Goal: Check status

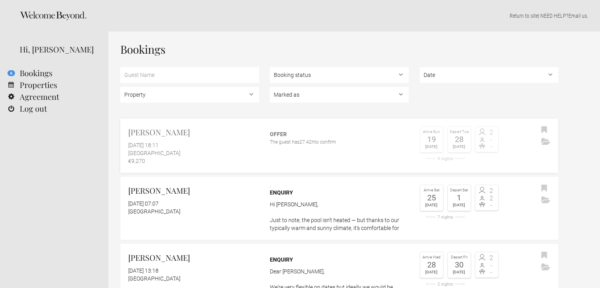
click at [338, 141] on div "The guest has 27:42h to confirm" at bounding box center [339, 142] width 139 height 8
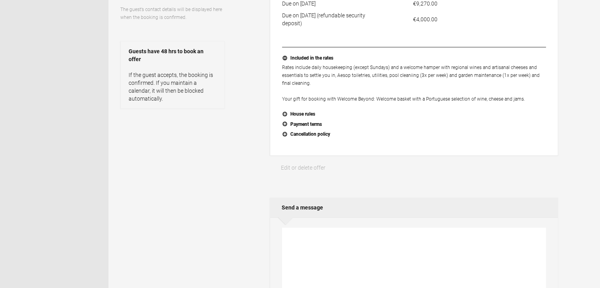
scroll to position [39, 0]
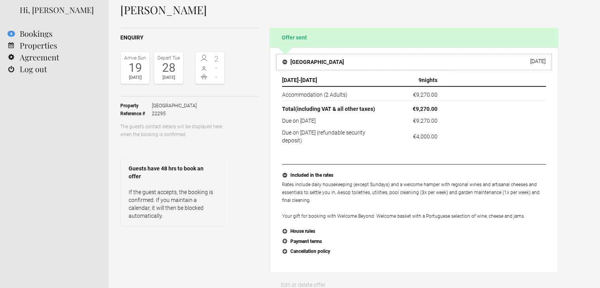
click at [292, 62] on h4 "[GEOGRAPHIC_DATA]" at bounding box center [314, 62] width 62 height 8
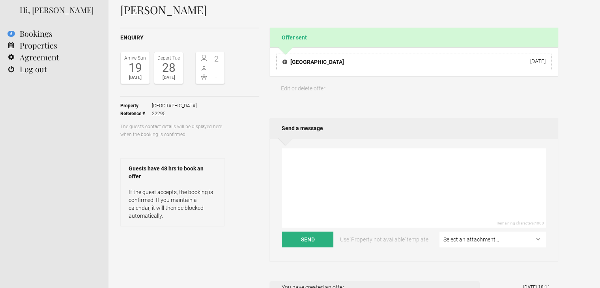
click at [292, 62] on h4 "[GEOGRAPHIC_DATA]" at bounding box center [314, 62] width 62 height 8
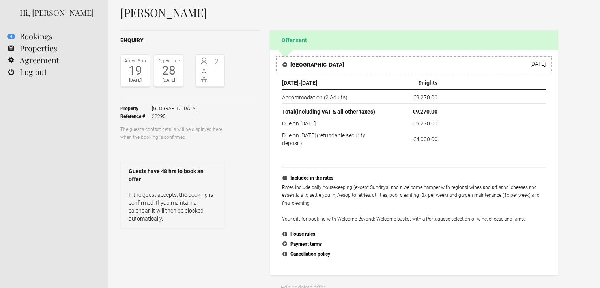
scroll to position [0, 0]
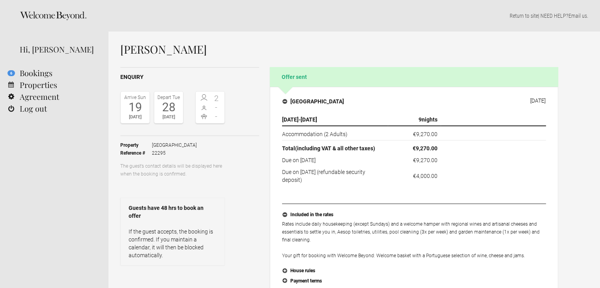
click at [172, 114] on div "[DATE]" at bounding box center [168, 117] width 25 height 8
click at [213, 111] on div "2 - -" at bounding box center [210, 107] width 30 height 32
click at [129, 117] on div "[DATE]" at bounding box center [135, 117] width 25 height 8
click at [549, 16] on p "Return to site | NEED HELP? Email us ." at bounding box center [354, 16] width 468 height 8
click at [576, 15] on link "Email us" at bounding box center [578, 16] width 19 height 6
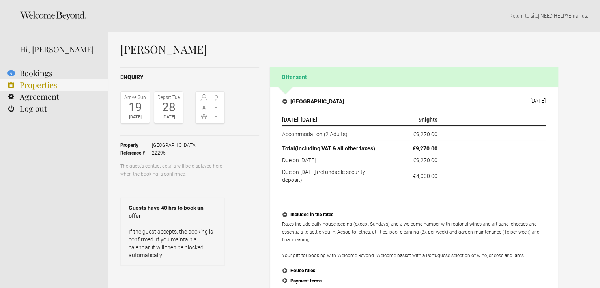
click at [50, 80] on link "Properties" at bounding box center [54, 85] width 109 height 12
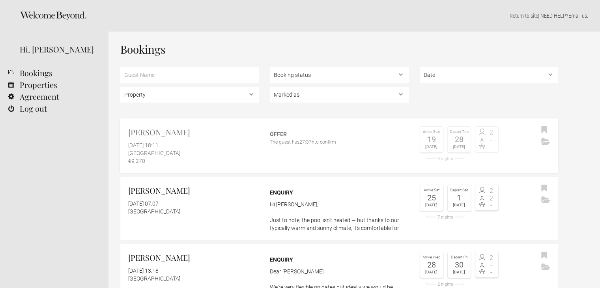
click at [200, 144] on div "[DATE] 18:11" at bounding box center [193, 145] width 131 height 8
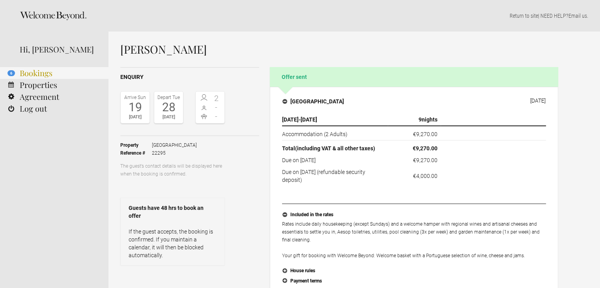
click at [43, 70] on link "6 Bookings" at bounding box center [54, 73] width 109 height 12
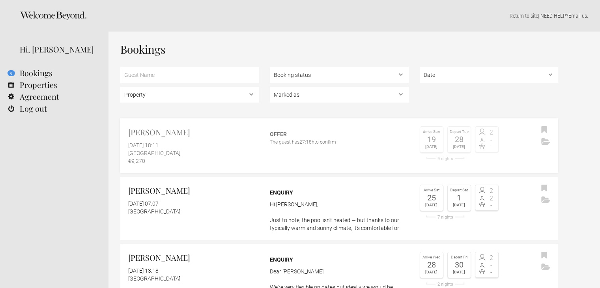
click at [213, 163] on div "€9,270" at bounding box center [193, 161] width 131 height 8
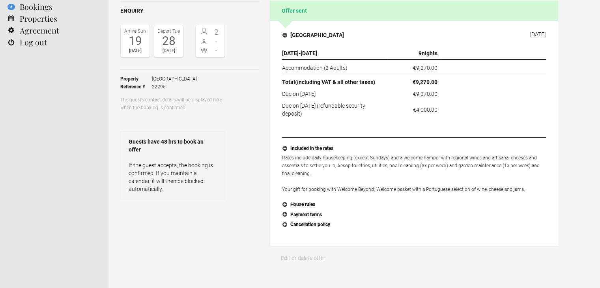
scroll to position [79, 0]
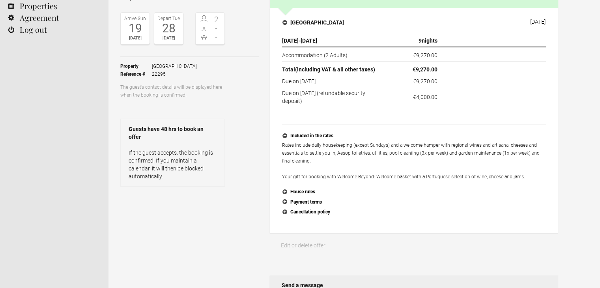
click at [308, 88] on td "Due on [DATE] (refundable security deposit)" at bounding box center [335, 96] width 106 height 18
drag, startPoint x: 397, startPoint y: 103, endPoint x: 405, endPoint y: 102, distance: 8.7
click at [399, 103] on td "€4,000.00" at bounding box center [414, 96] width 53 height 18
click at [435, 99] on flynt-currency "€4,000.00" at bounding box center [425, 97] width 24 height 6
click at [439, 99] on td "€4,000.00" at bounding box center [414, 96] width 53 height 18
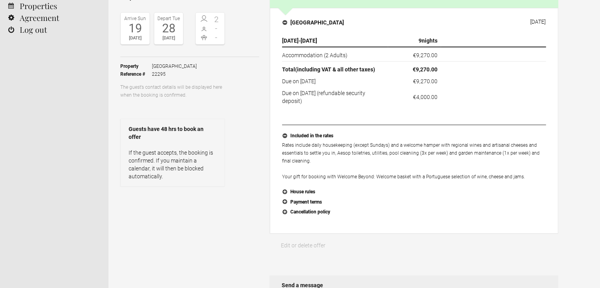
click at [439, 99] on td "€4,000.00" at bounding box center [414, 96] width 53 height 18
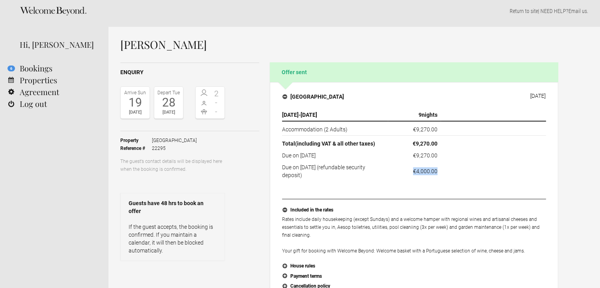
scroll to position [0, 0]
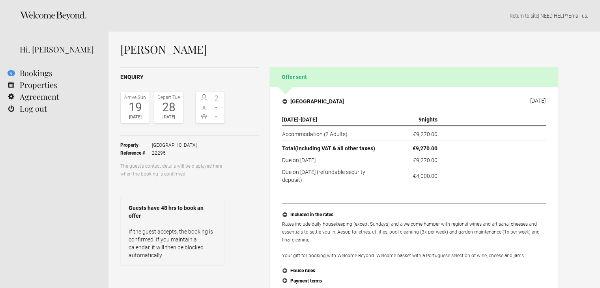
click at [350, 145] on span "(including VAT & all other taxes)" at bounding box center [335, 148] width 80 height 6
click at [151, 173] on p "The guest’s contact details will be displayed here when the booking is confirme…" at bounding box center [172, 170] width 105 height 16
click at [172, 250] on p "If the guest accepts, the booking is confirmed. If you maintain a calendar, it …" at bounding box center [173, 244] width 88 height 32
click at [166, 242] on p "If the guest accepts, the booking is confirmed. If you maintain a calendar, it …" at bounding box center [173, 244] width 88 height 32
click at [152, 225] on div "Guests have 48 hrs to book an offer If the guest accepts, the booking is confir…" at bounding box center [172, 232] width 105 height 68
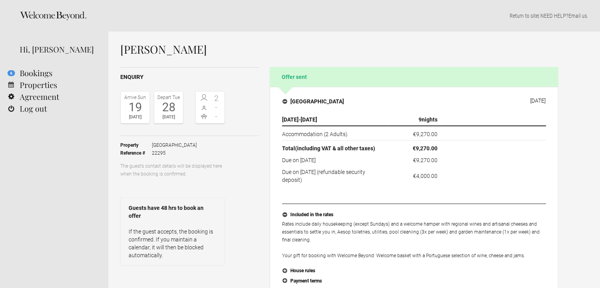
drag, startPoint x: 147, startPoint y: 213, endPoint x: 152, endPoint y: 202, distance: 12.6
click at [147, 213] on strong "Guests have 48 hrs to book an offer" at bounding box center [173, 212] width 88 height 16
click at [152, 202] on div "Guests have 48 hrs to book an offer If the guest accepts, the booking is confir…" at bounding box center [172, 232] width 105 height 68
drag, startPoint x: 162, startPoint y: 200, endPoint x: 169, endPoint y: 202, distance: 7.4
click at [166, 201] on div "Guests have 48 hrs to book an offer If the guest accepts, the booking is confir…" at bounding box center [172, 232] width 105 height 68
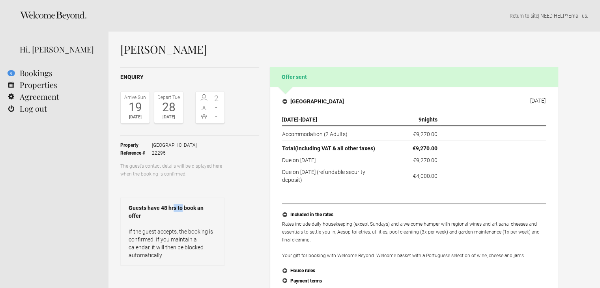
click at [181, 209] on strong "Guests have 48 hrs to book an offer" at bounding box center [173, 212] width 88 height 16
click at [189, 211] on strong "Guests have 48 hrs to book an offer" at bounding box center [173, 212] width 88 height 16
drag, startPoint x: 196, startPoint y: 221, endPoint x: 195, endPoint y: 226, distance: 4.9
click at [196, 223] on div "Guests have 48 hrs to book an offer If the guest accepts, the booking is confir…" at bounding box center [172, 232] width 105 height 68
drag, startPoint x: 168, startPoint y: 247, endPoint x: 162, endPoint y: 247, distance: 5.6
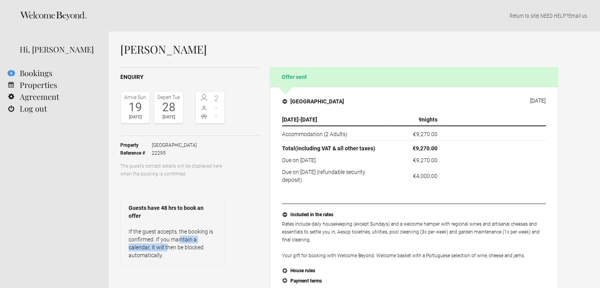
click at [167, 247] on p "If the guest accepts, the booking is confirmed. If you maintain a calendar, it …" at bounding box center [173, 244] width 88 height 32
click at [158, 247] on p "If the guest accepts, the booking is confirmed. If you maintain a calendar, it …" at bounding box center [173, 244] width 88 height 32
click at [156, 224] on div "Guests have 48 hrs to book an offer If the guest accepts, the booking is confir…" at bounding box center [172, 232] width 105 height 68
click at [147, 180] on div "Property [GEOGRAPHIC_DATA] Reference # 22295 The guest’s contact details will b…" at bounding box center [189, 200] width 139 height 129
